Goal: Information Seeking & Learning: Learn about a topic

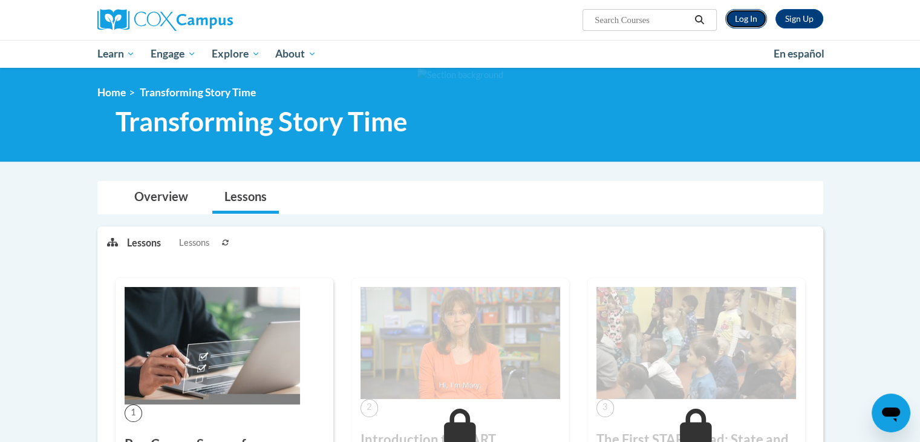
click at [751, 22] on link "Log In" at bounding box center [747, 18] width 42 height 19
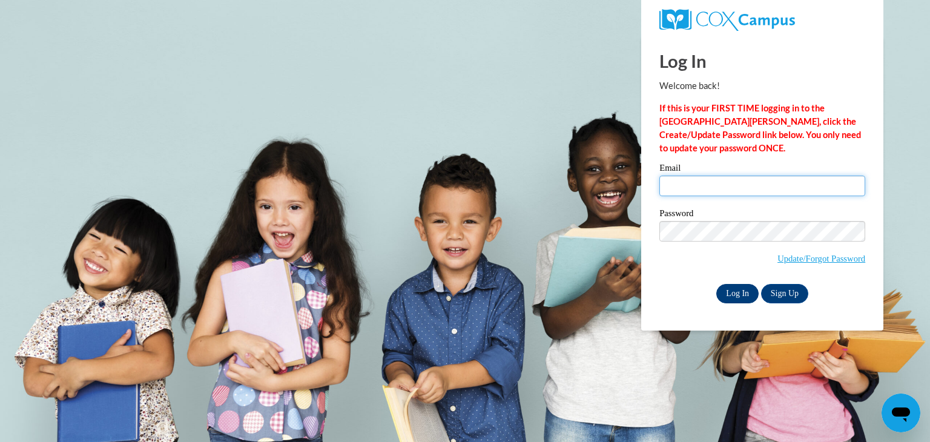
type input "egoratow@kusd.edu"
click at [725, 292] on input "Log In" at bounding box center [737, 293] width 42 height 19
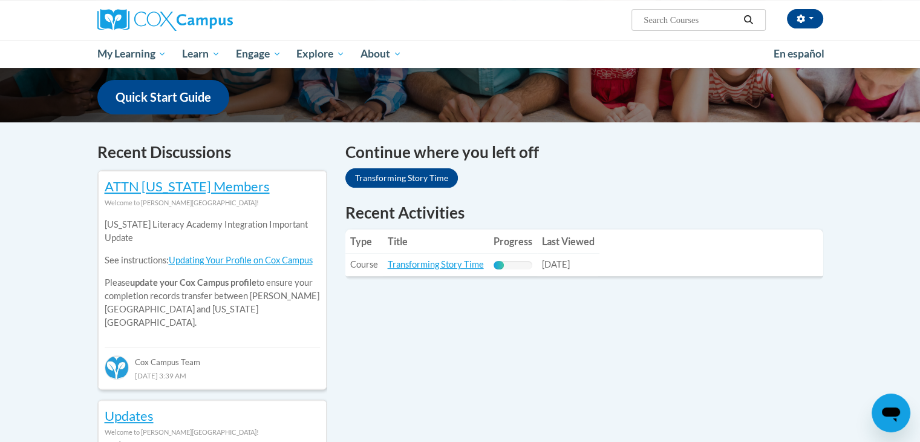
scroll to position [304, 0]
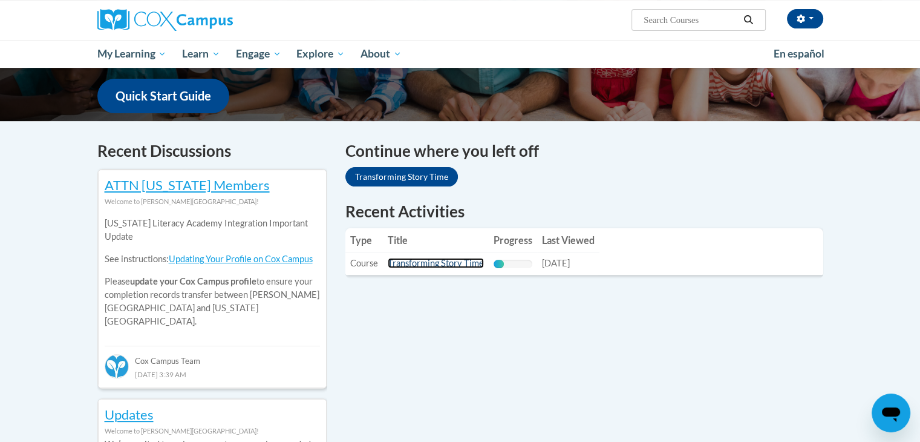
click at [401, 260] on link "Transforming Story Time" at bounding box center [436, 263] width 96 height 10
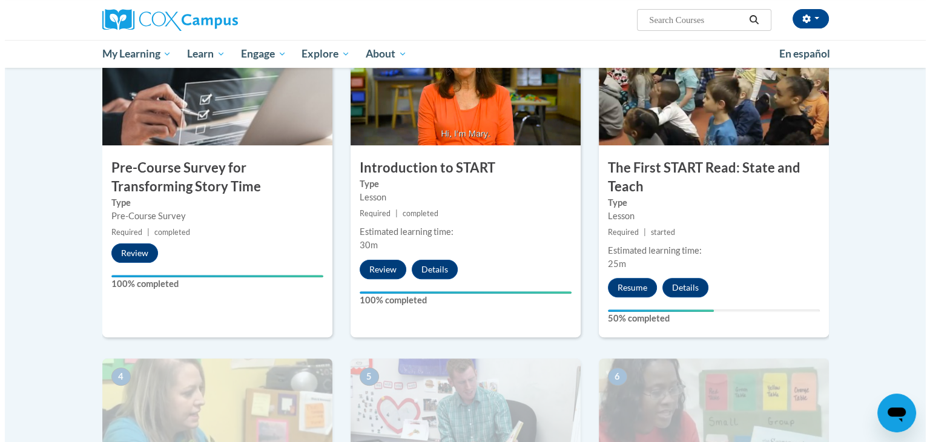
scroll to position [334, 0]
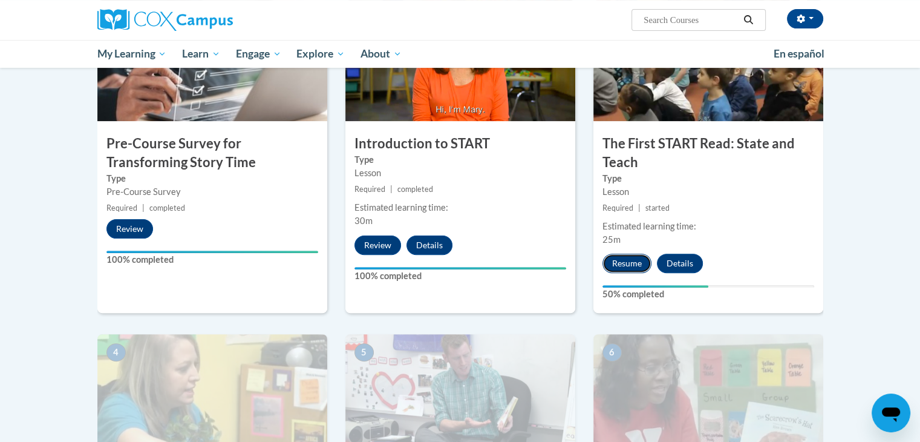
click at [625, 261] on button "Resume" at bounding box center [627, 263] width 49 height 19
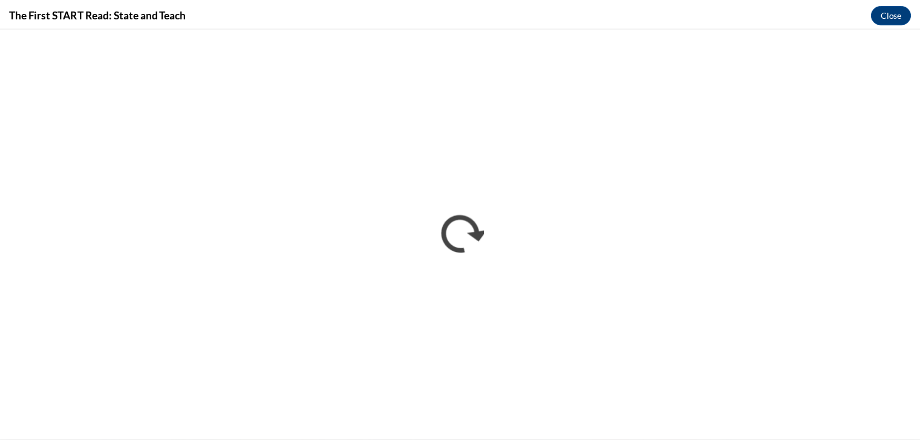
scroll to position [0, 0]
click at [888, 10] on button "Close" at bounding box center [900, 13] width 41 height 19
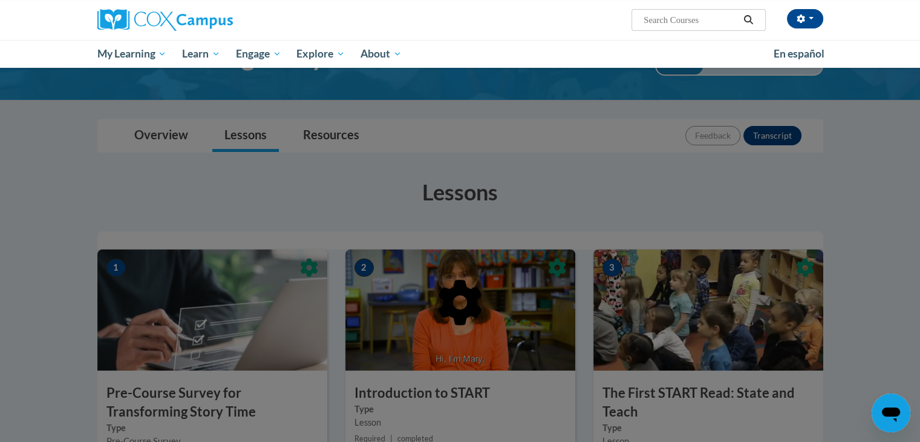
scroll to position [235, 0]
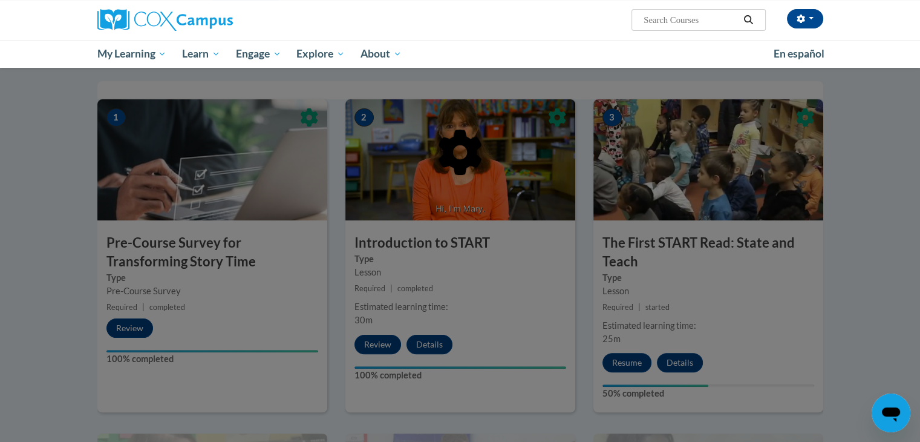
click at [690, 296] on div at bounding box center [460, 214] width 726 height 230
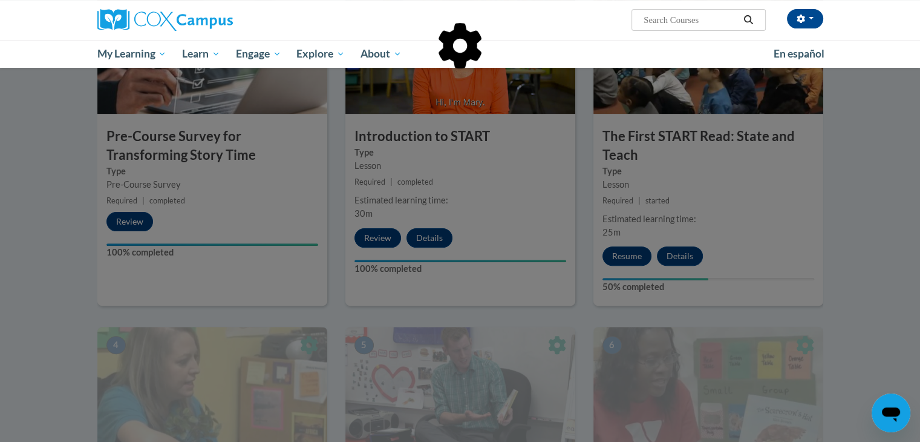
scroll to position [343, 0]
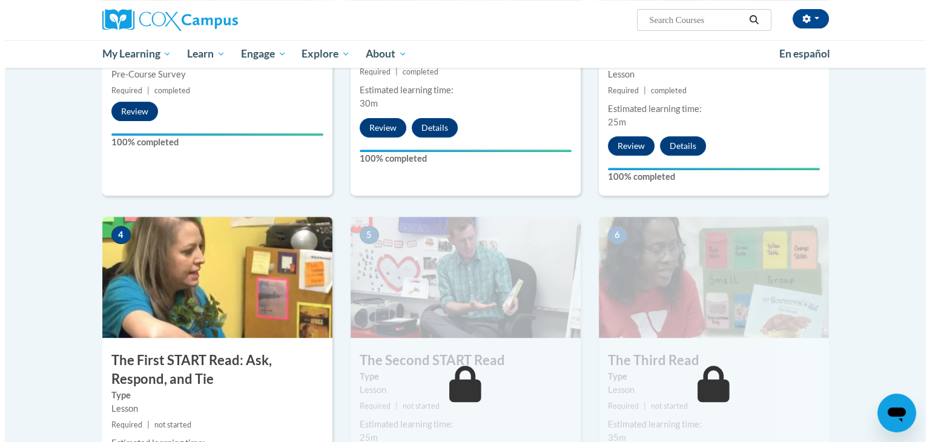
scroll to position [559, 0]
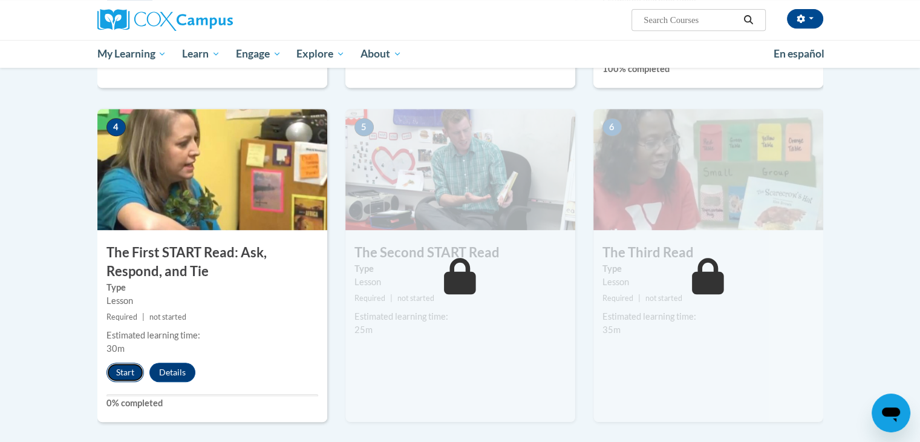
click at [119, 375] on button "Start" at bounding box center [126, 371] width 38 height 19
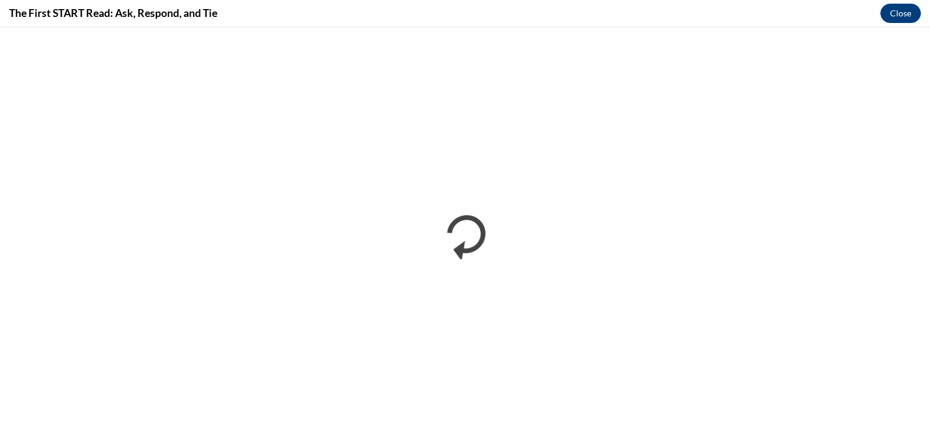
scroll to position [0, 0]
